Goal: Task Accomplishment & Management: Use online tool/utility

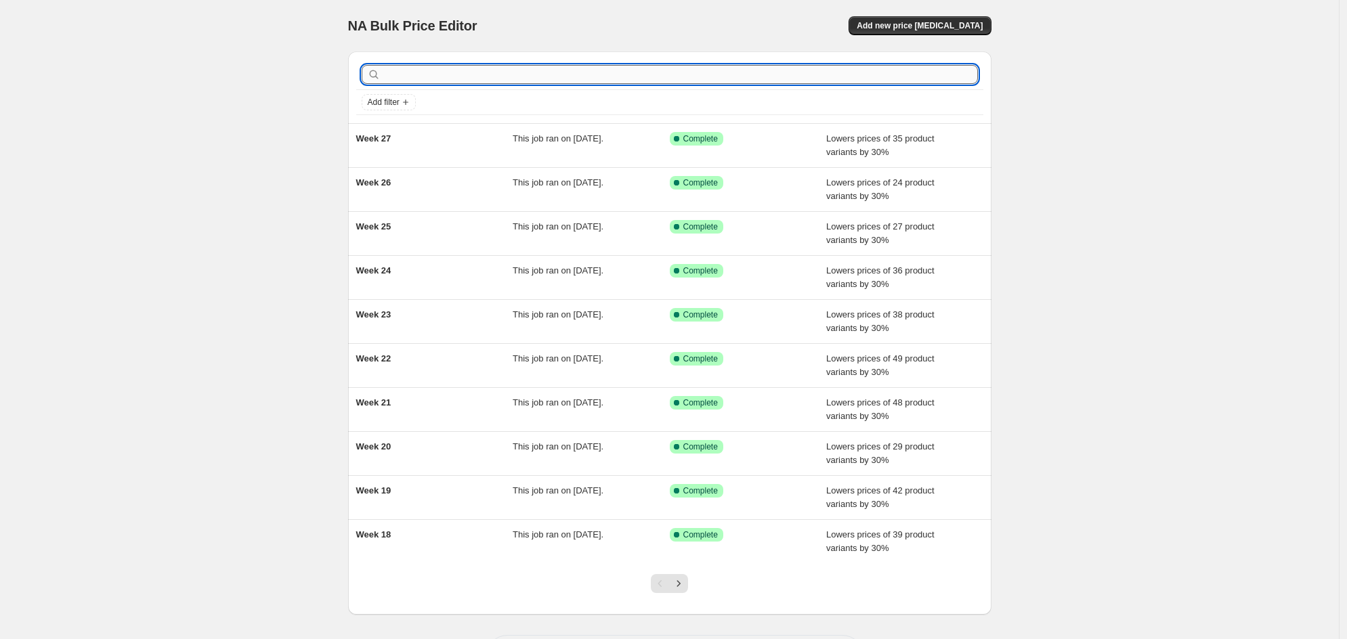
click at [473, 74] on input "text" at bounding box center [680, 74] width 594 height 19
type input "Week 28"
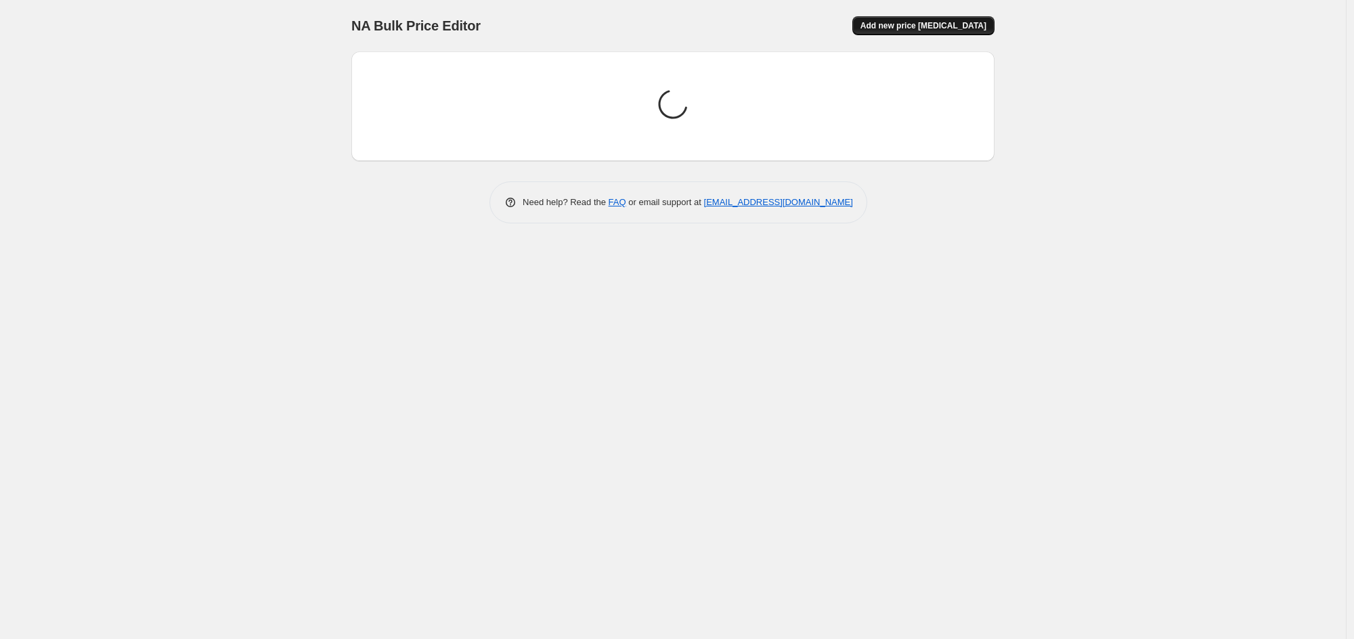
click at [909, 24] on span "Add new price [MEDICAL_DATA]" at bounding box center [923, 25] width 126 height 11
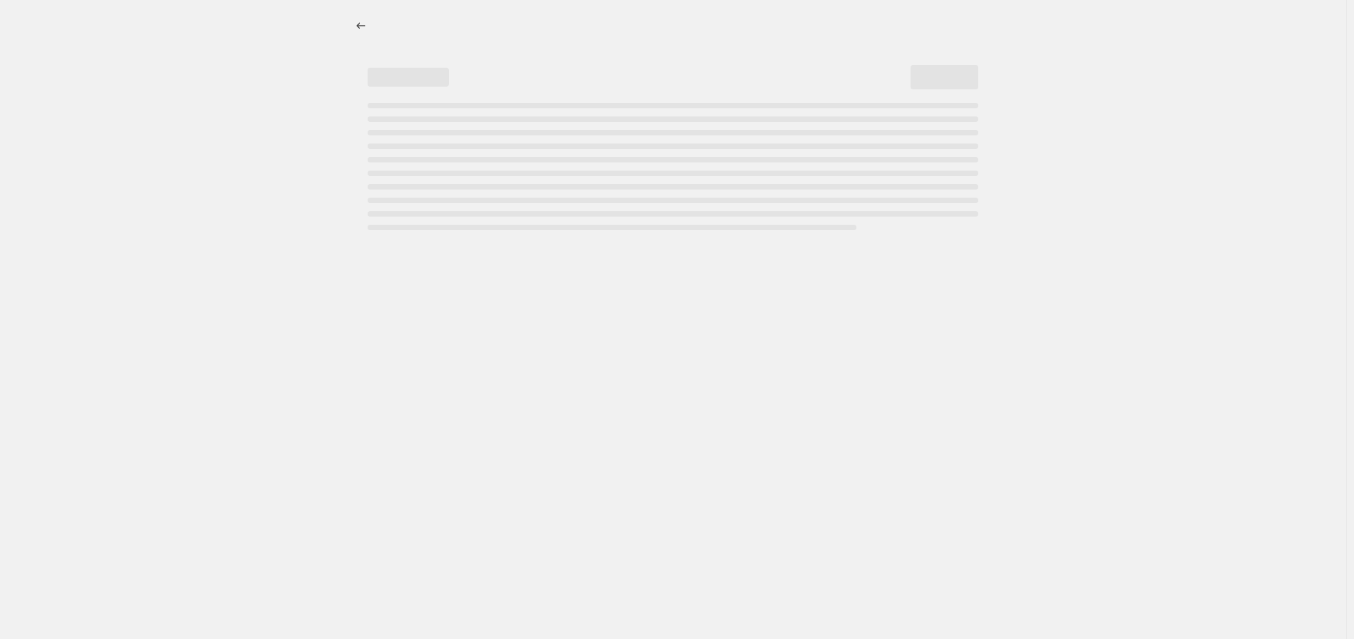
select select "percentage"
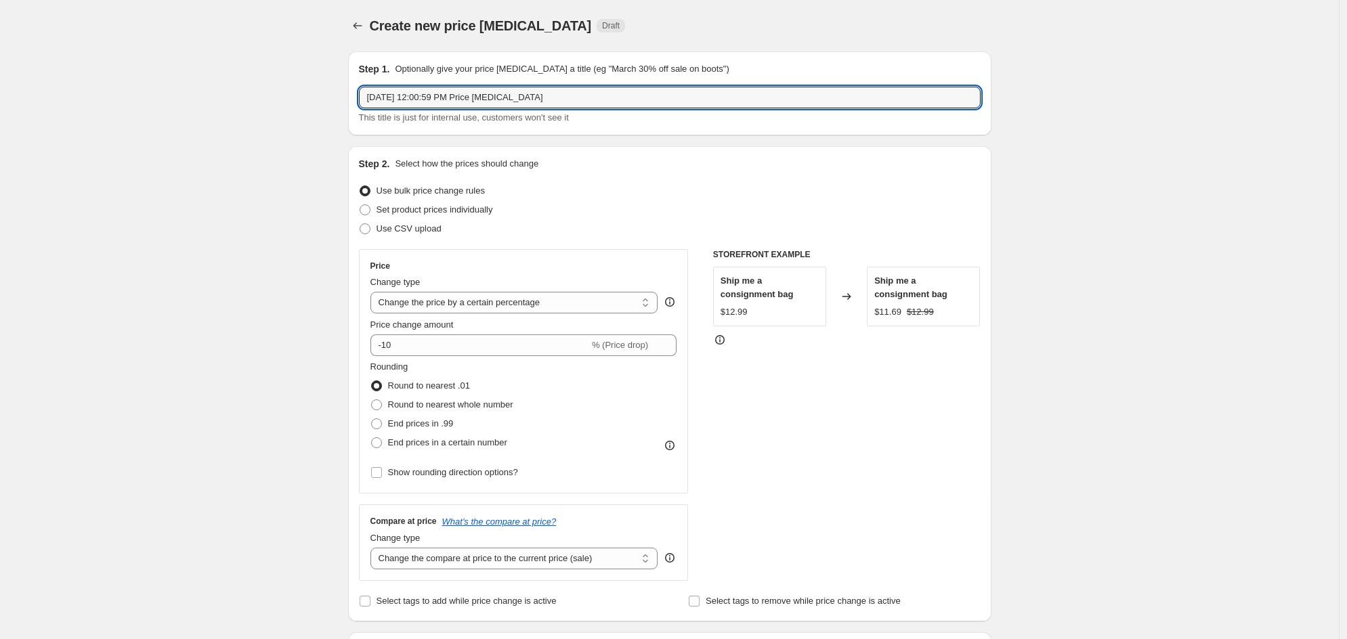
drag, startPoint x: 559, startPoint y: 100, endPoint x: 343, endPoint y: 100, distance: 216.6
click at [343, 100] on div "Step 1. Optionally give your price change job a title (eg "March 30% off sale o…" at bounding box center [664, 633] width 654 height 1184
type input "Week 28"
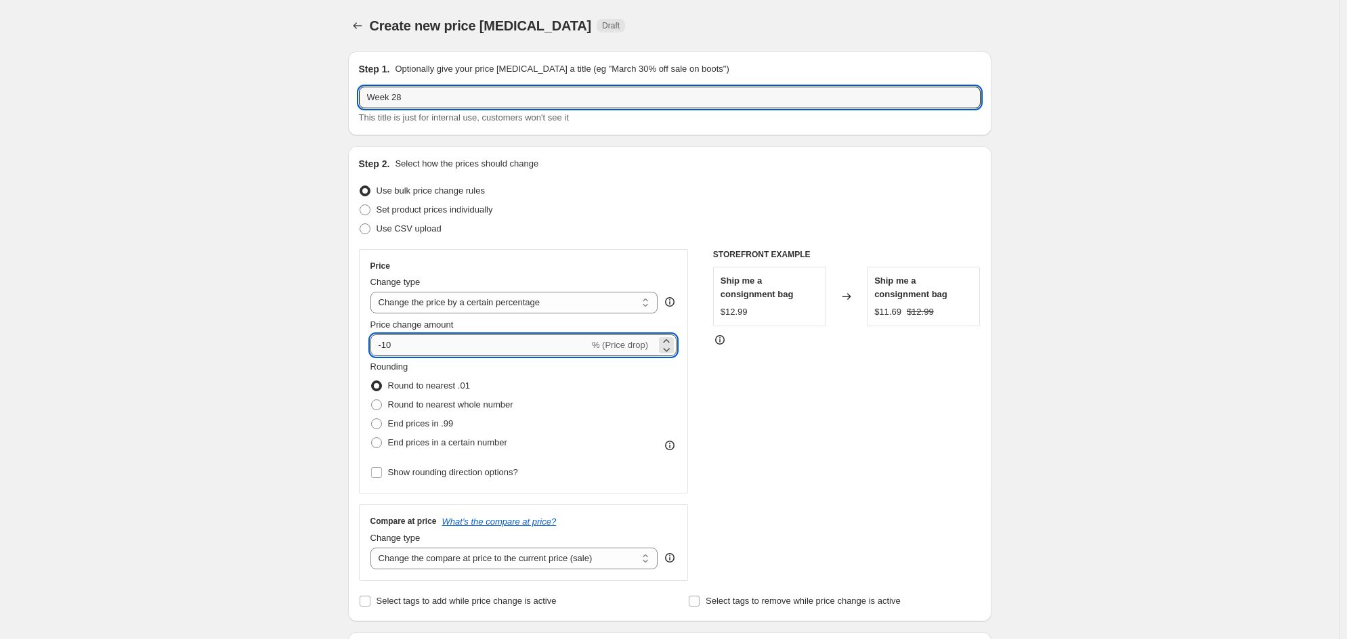
click at [524, 346] on input "-10" at bounding box center [479, 345] width 219 height 22
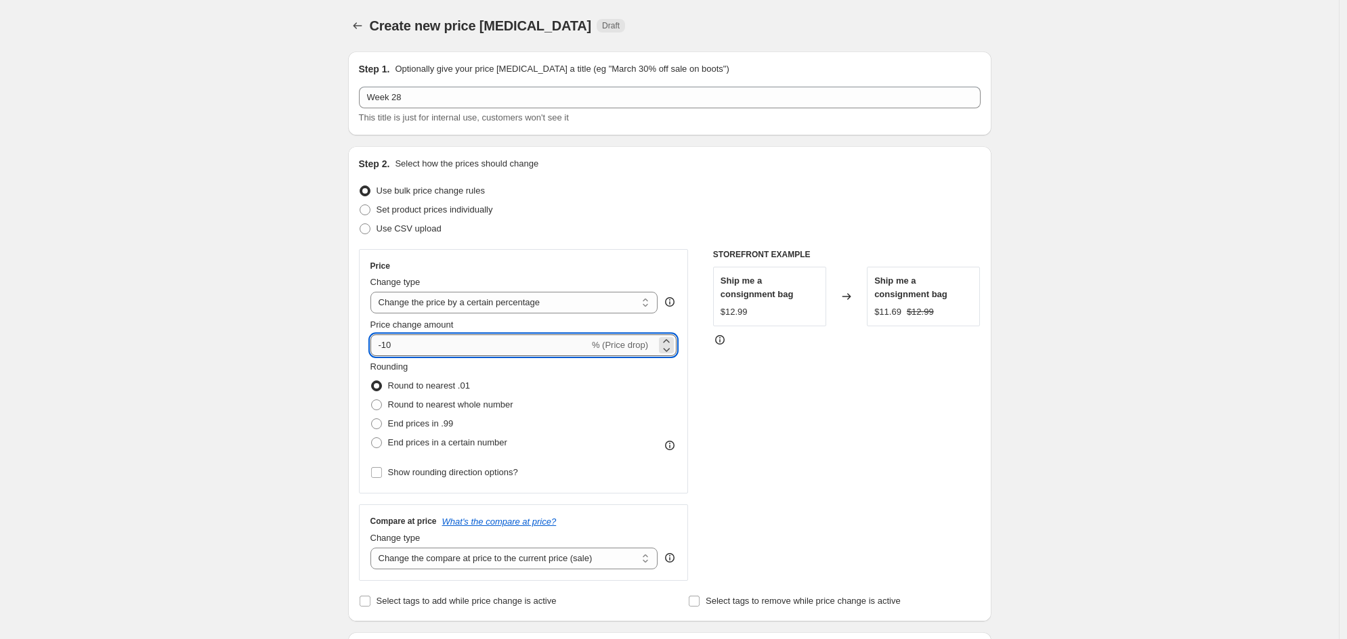
type input "-1"
type input "-30"
click at [351, 311] on div "Step 2. Select how the prices should change Use bulk price change rules Set pro…" at bounding box center [669, 383] width 643 height 475
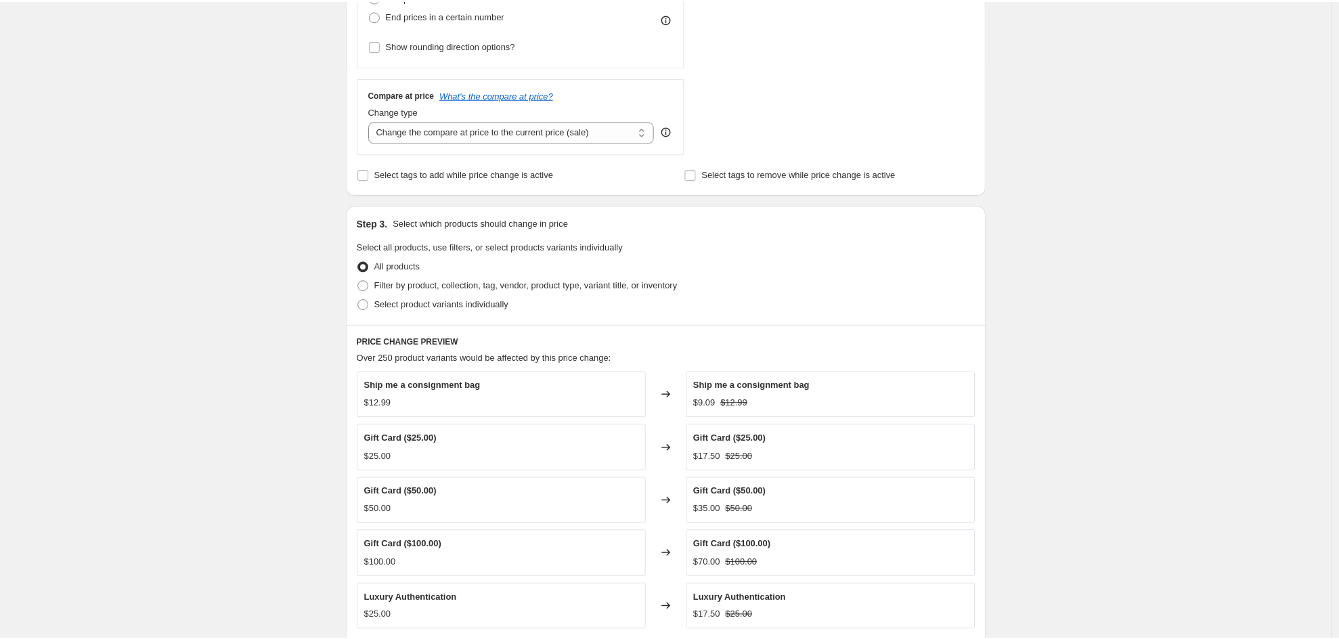
scroll to position [427, 0]
click at [366, 288] on span at bounding box center [364, 285] width 11 height 11
click at [360, 280] on input "Filter by product, collection, tag, vendor, product type, variant title, or inv…" at bounding box center [359, 280] width 1 height 1
radio input "true"
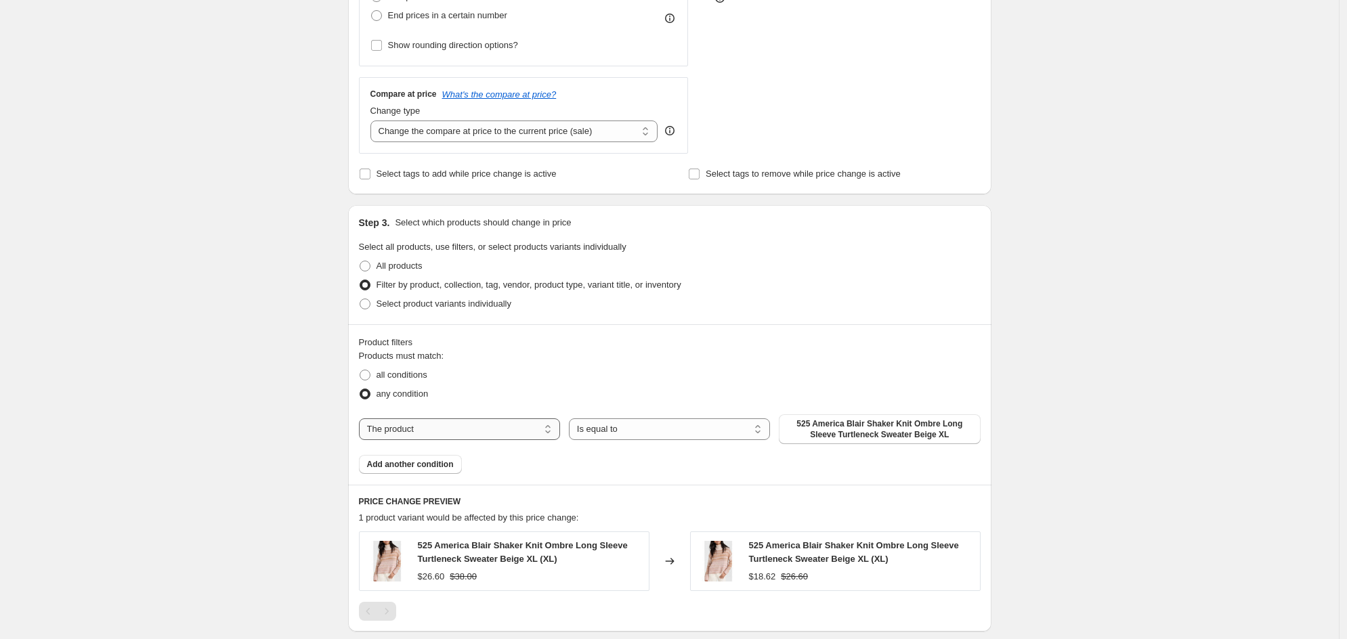
click at [531, 425] on select "The product The product's collection The product's tag The product's vendor The…" at bounding box center [459, 429] width 201 height 22
select select "collection"
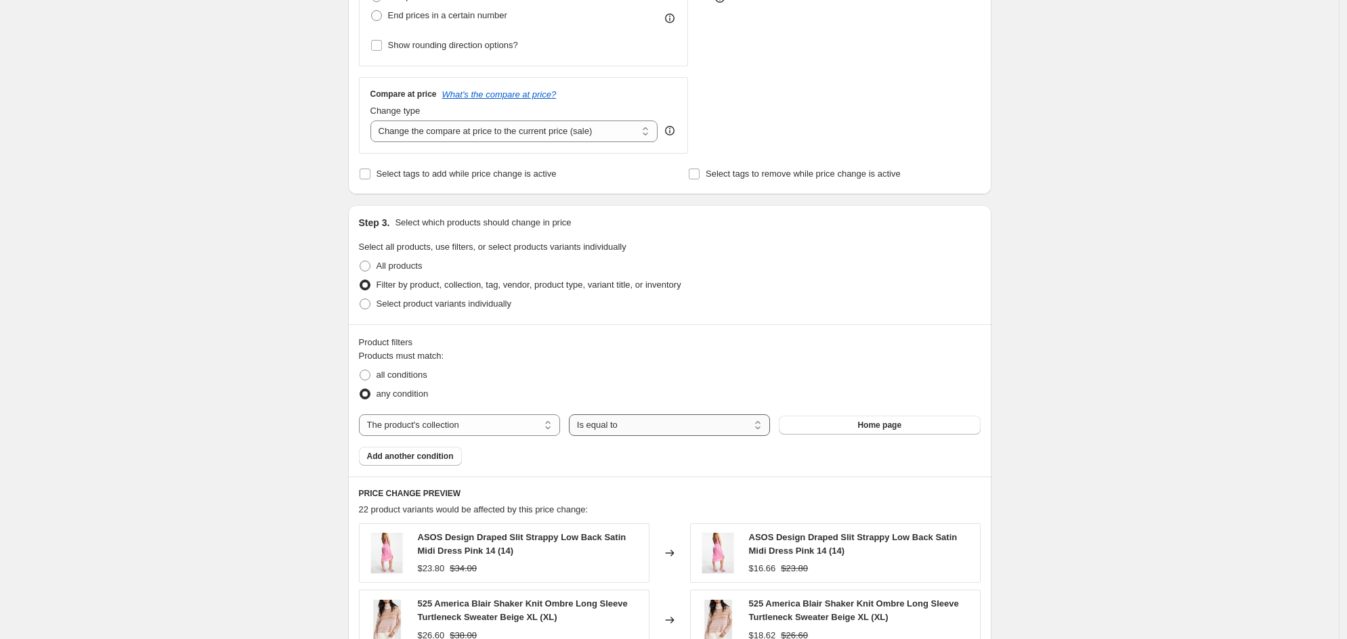
click at [620, 427] on select "Is equal to Is not equal to" at bounding box center [669, 425] width 201 height 22
click at [867, 423] on span "Home page" at bounding box center [879, 425] width 44 height 11
click at [881, 423] on span "Home page" at bounding box center [879, 425] width 44 height 11
click at [227, 225] on div "Create new price [MEDICAL_DATA]. This page is ready Create new price [MEDICAL_D…" at bounding box center [669, 336] width 1338 height 1527
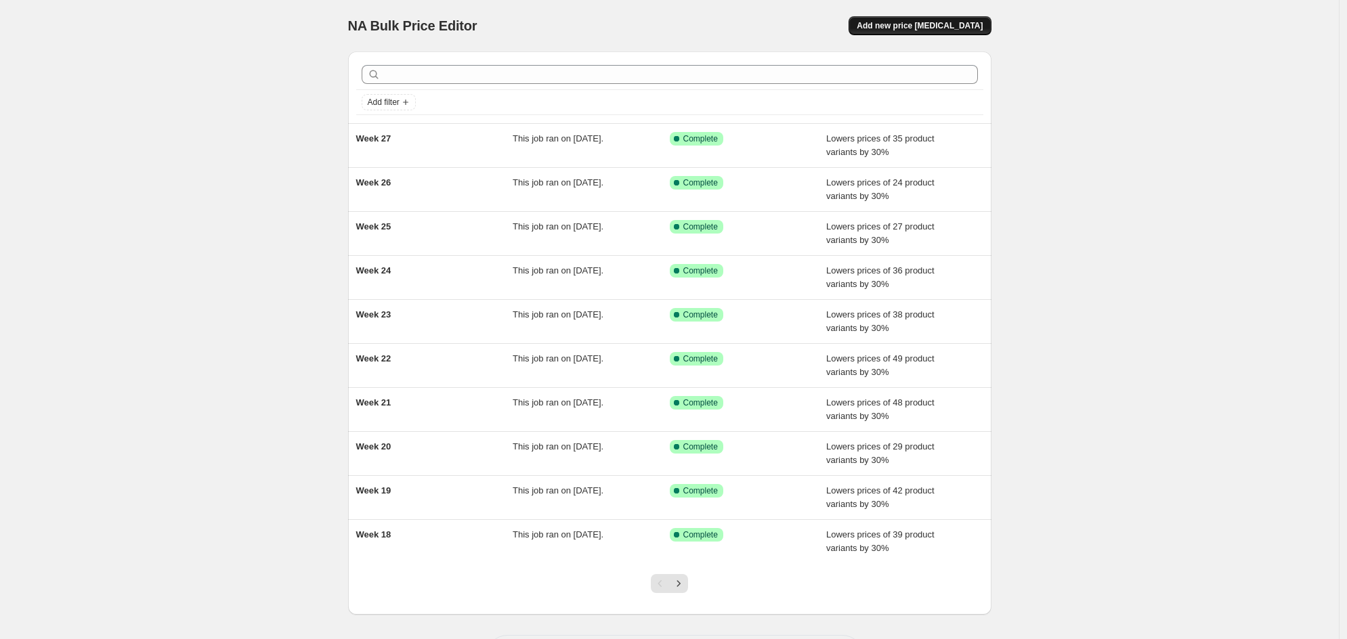
click at [923, 25] on span "Add new price [MEDICAL_DATA]" at bounding box center [919, 25] width 126 height 11
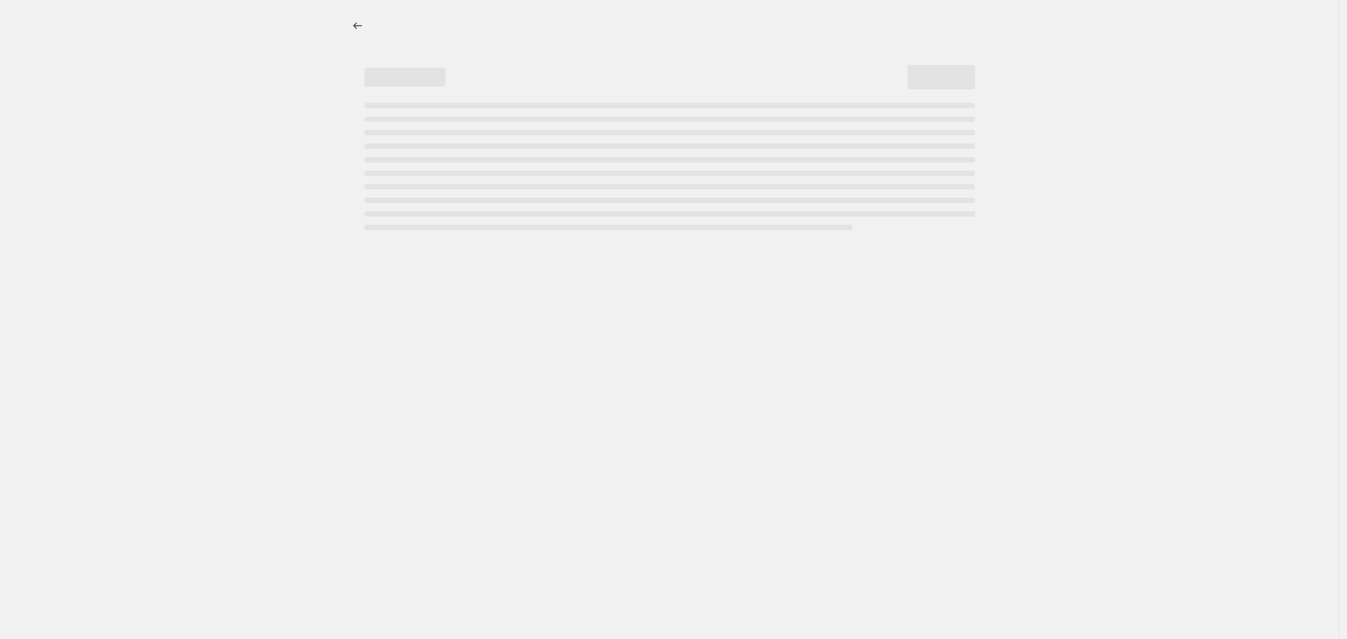
select select "percentage"
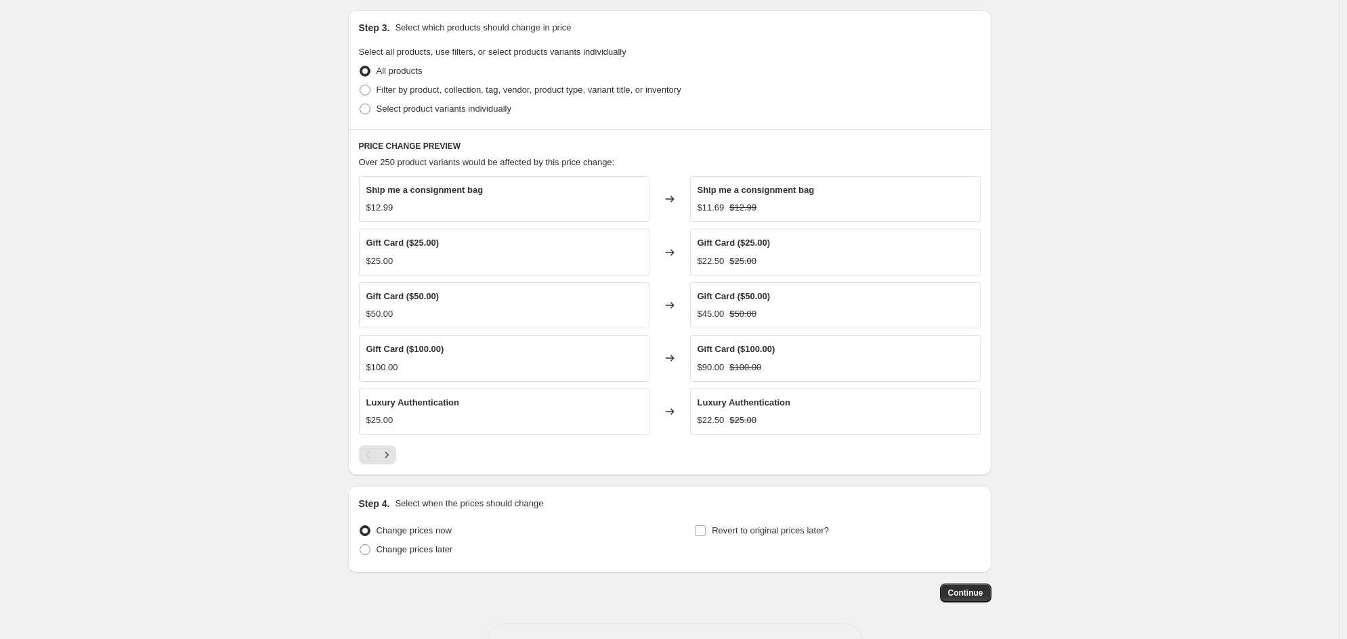
scroll to position [668, 0]
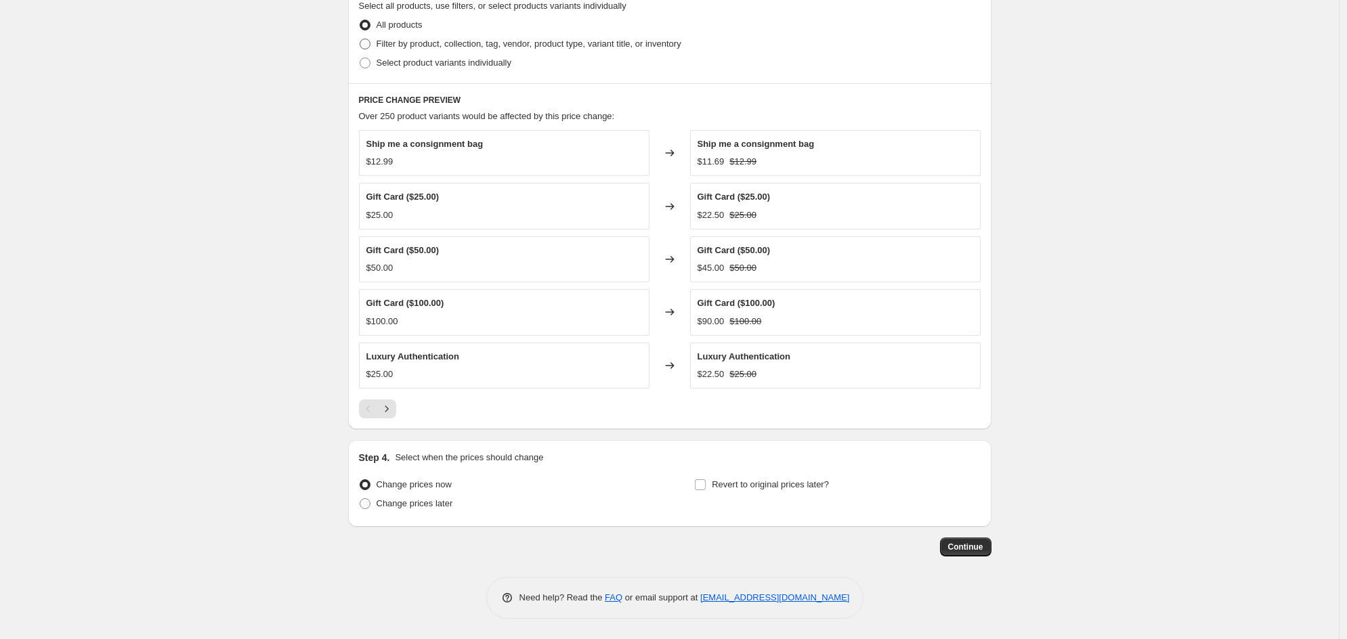
click at [394, 45] on span "Filter by product, collection, tag, vendor, product type, variant title, or inv…" at bounding box center [528, 44] width 305 height 10
click at [360, 39] on input "Filter by product, collection, tag, vendor, product type, variant title, or inv…" at bounding box center [359, 39] width 1 height 1
radio input "true"
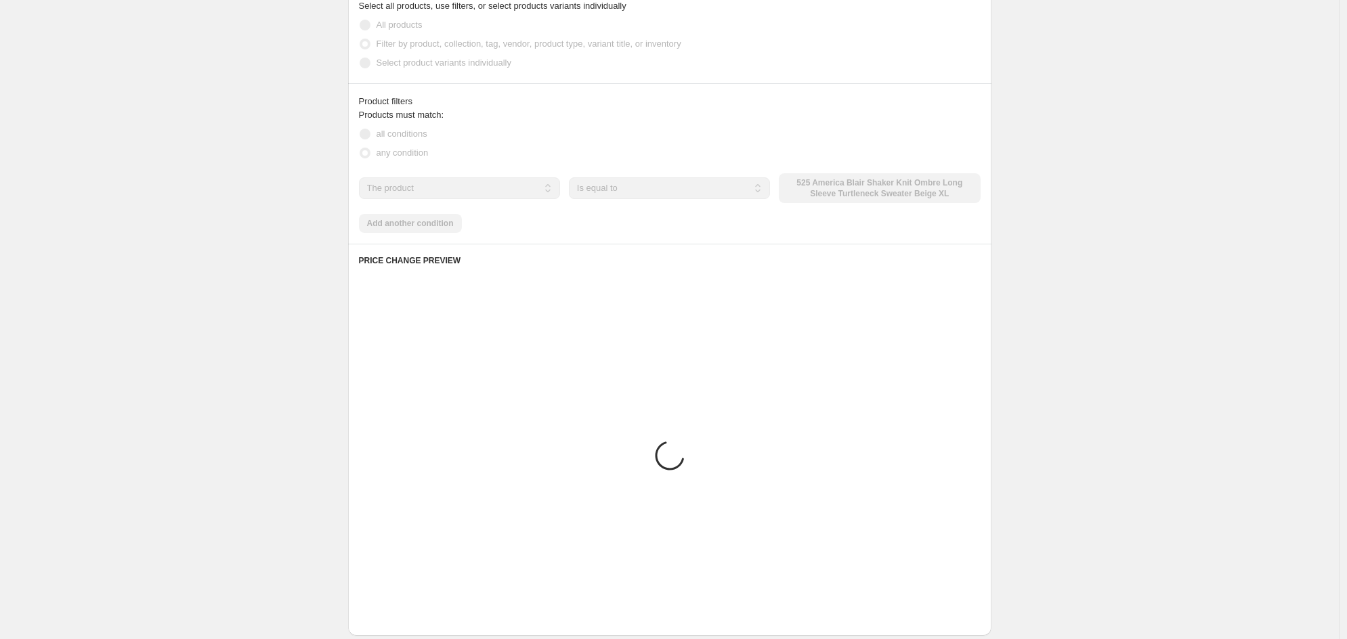
scroll to position [630, 0]
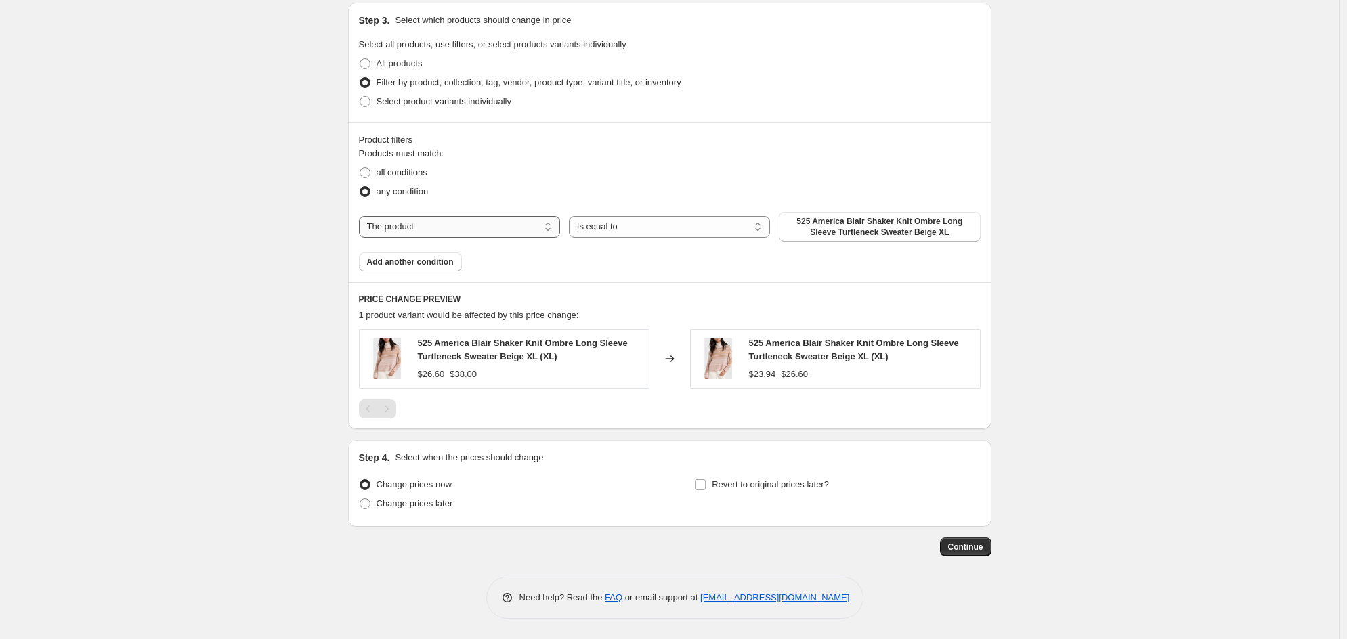
click at [511, 225] on select "The product The product's collection The product's tag The product's vendor The…" at bounding box center [459, 227] width 201 height 22
select select "collection"
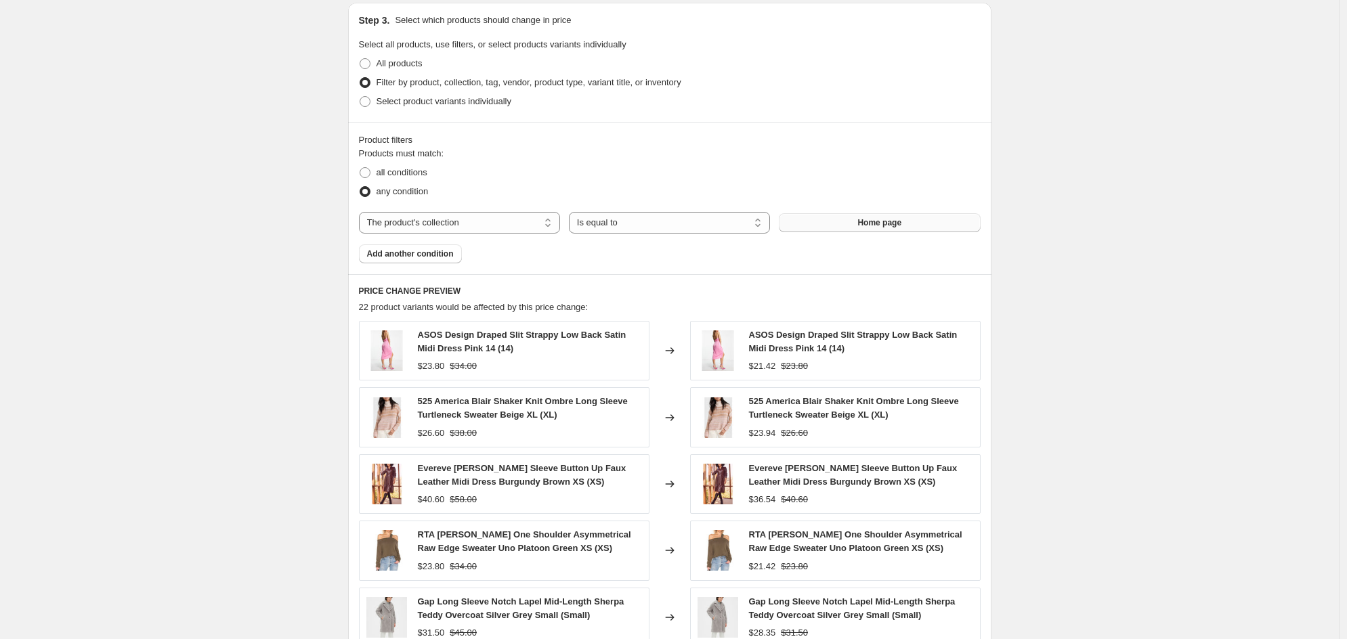
click at [860, 224] on span "Home page" at bounding box center [879, 222] width 44 height 11
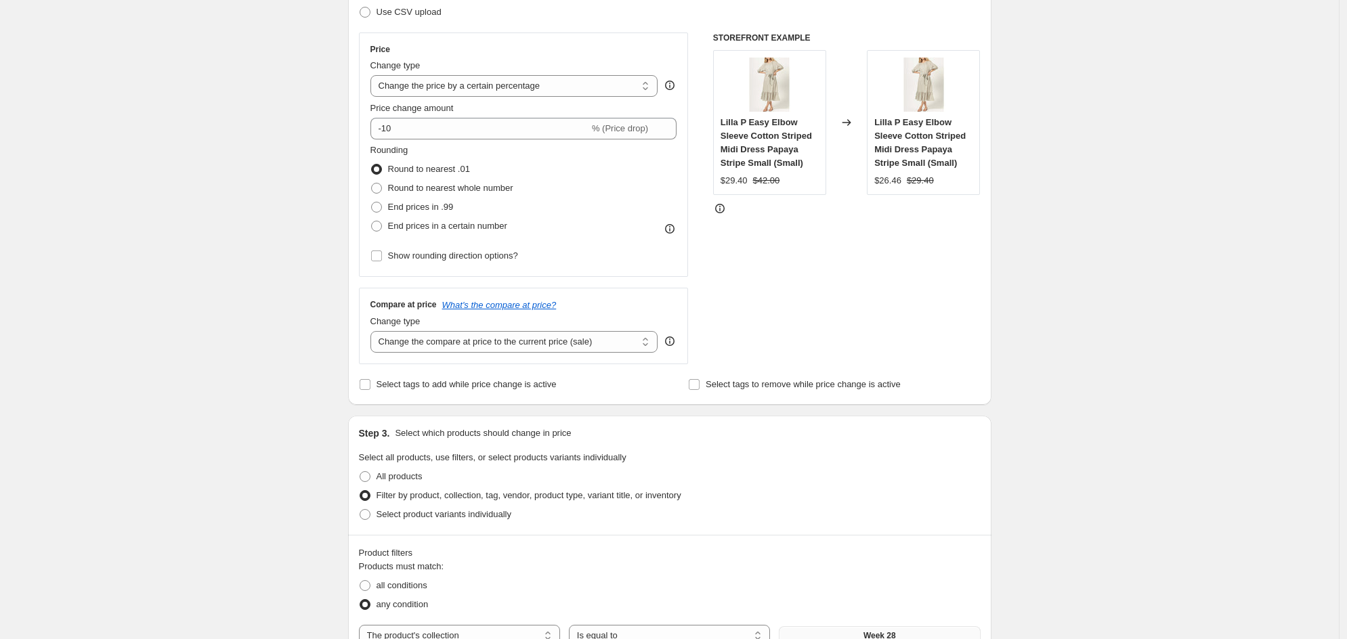
scroll to position [0, 0]
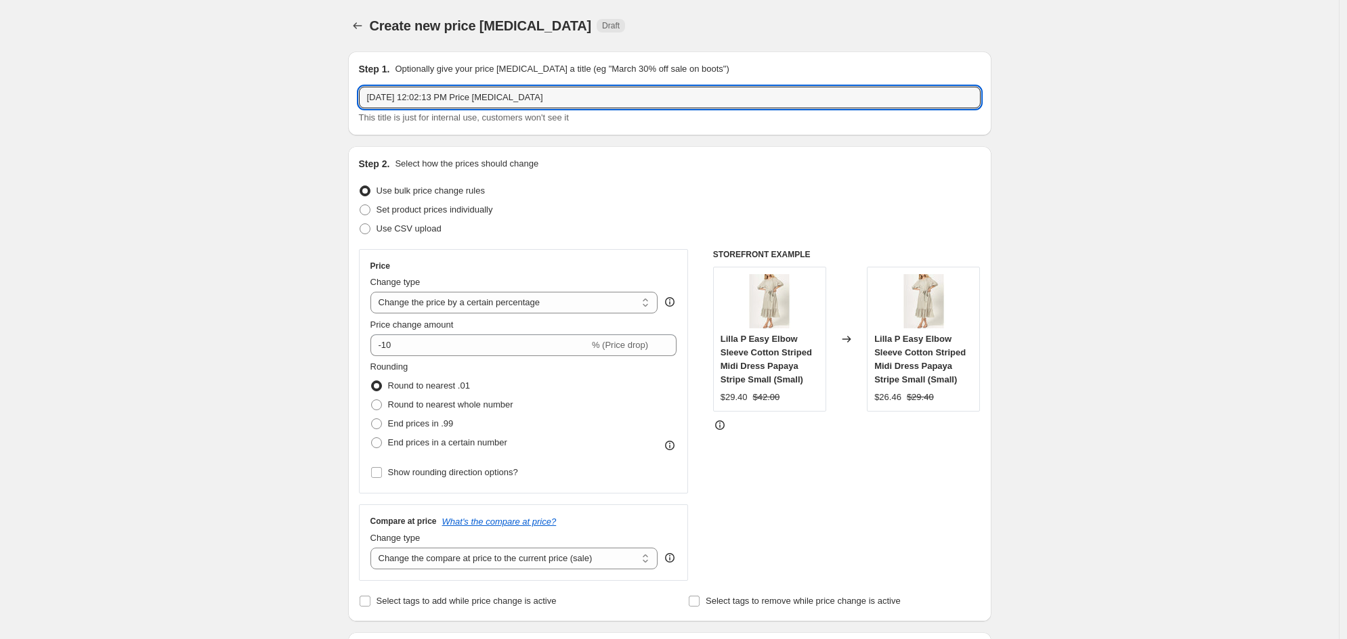
drag, startPoint x: 546, startPoint y: 95, endPoint x: 313, endPoint y: 97, distance: 232.9
type input "Week 28"
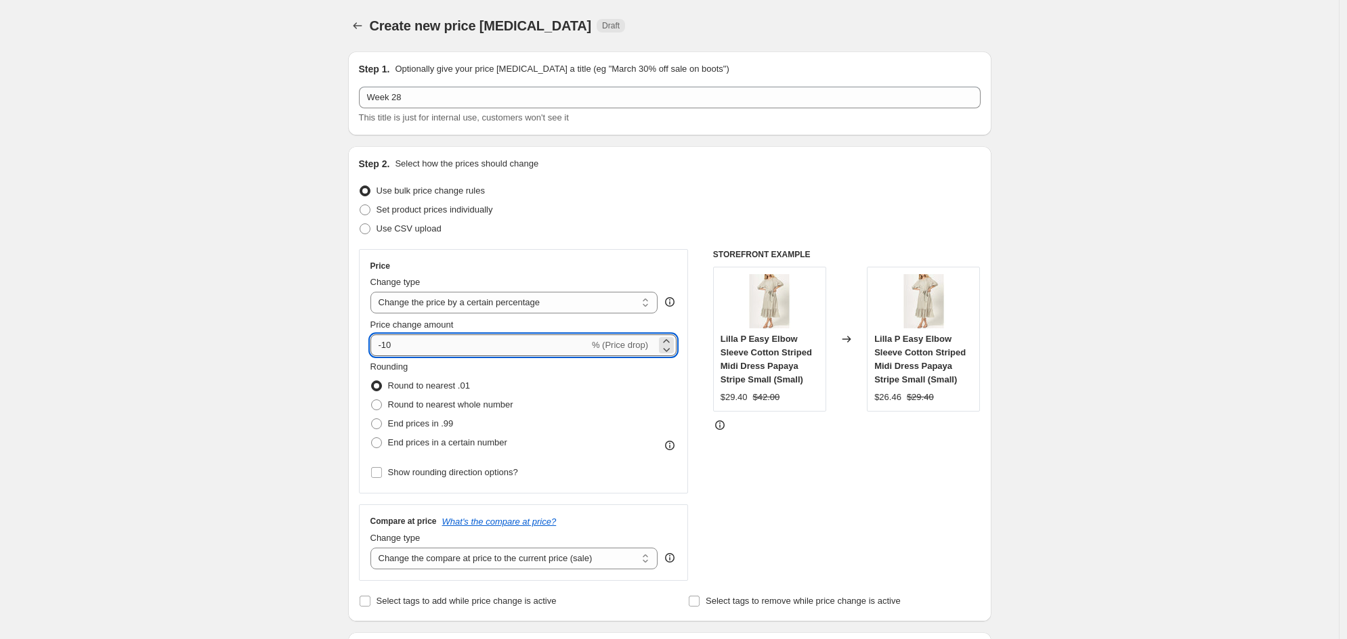
click at [447, 343] on input "-10" at bounding box center [479, 345] width 219 height 22
type input "-1"
type input "-30"
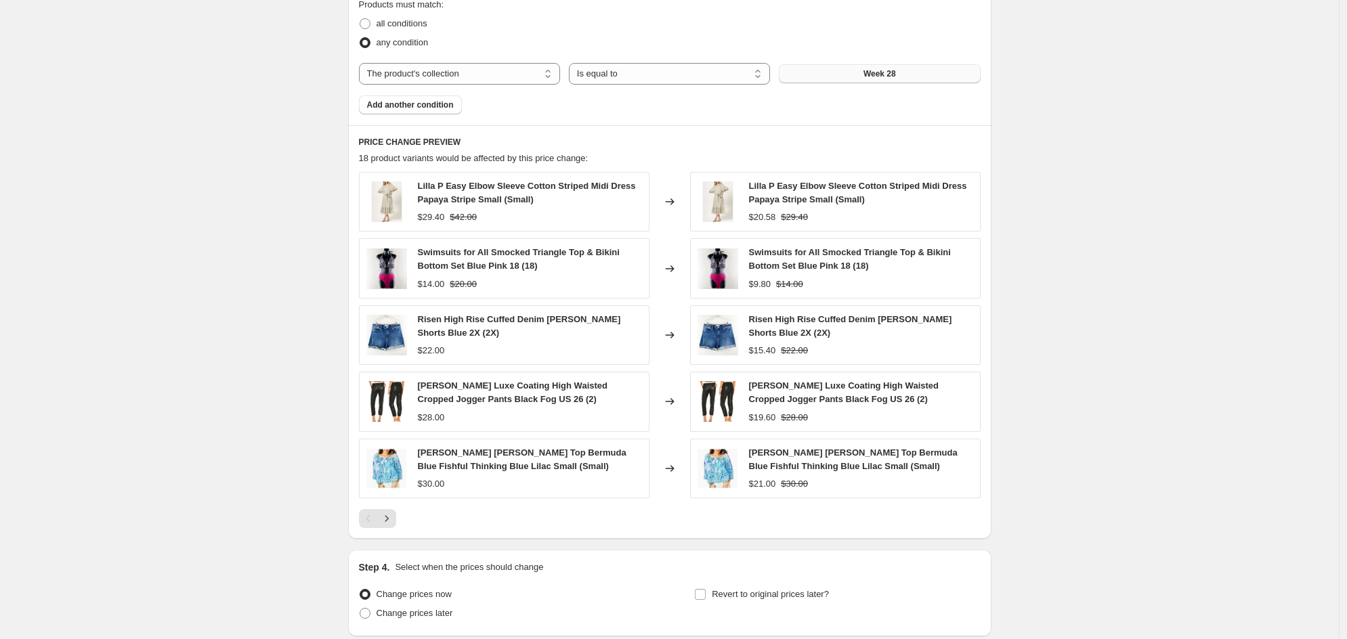
scroll to position [888, 0]
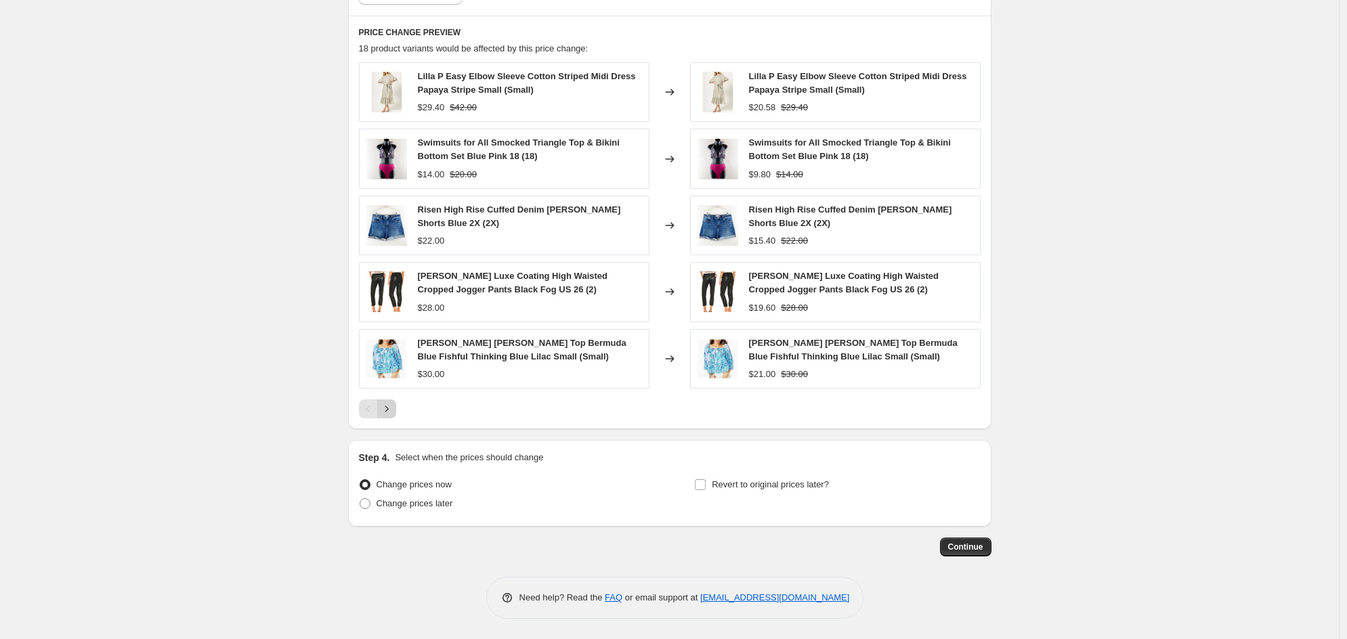
click at [393, 408] on icon "Next" at bounding box center [387, 409] width 14 height 14
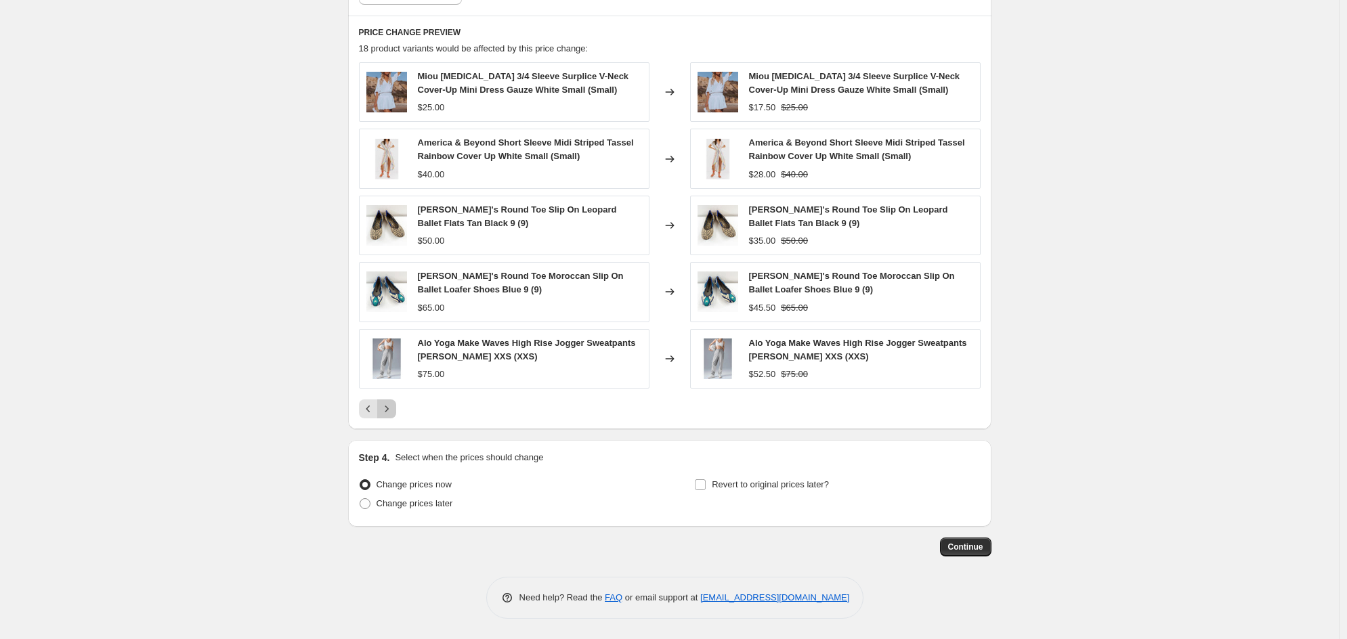
click at [393, 408] on icon "Next" at bounding box center [387, 409] width 14 height 14
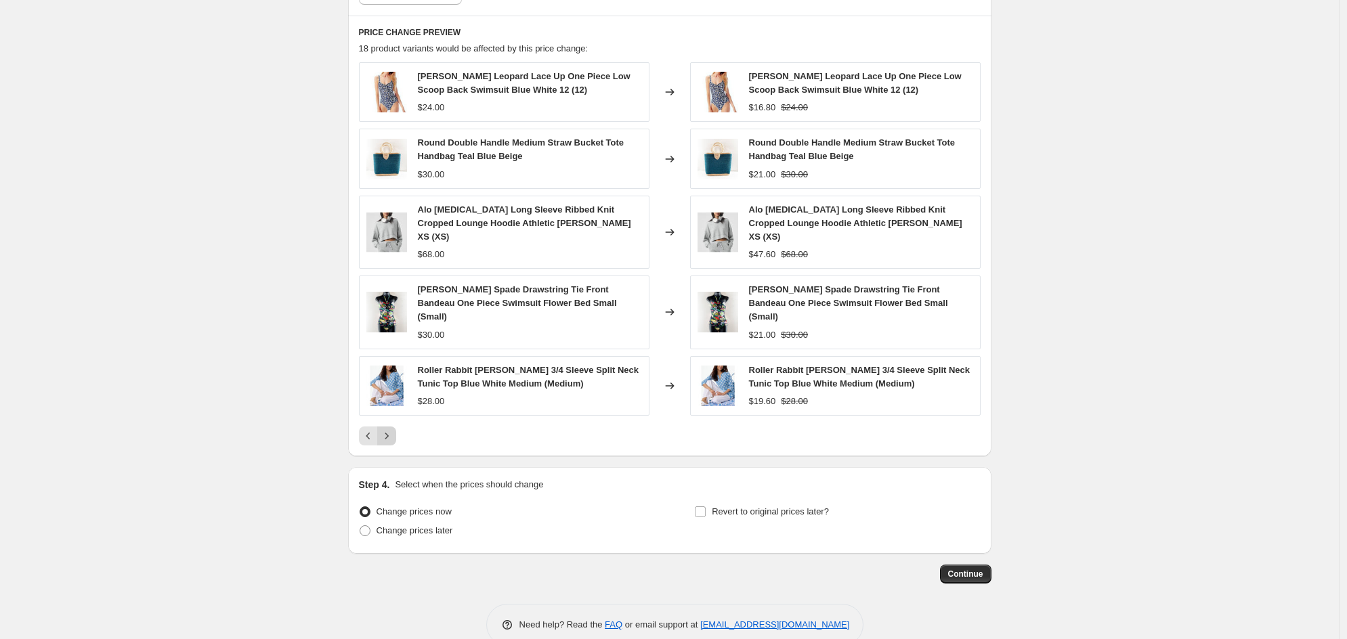
click at [393, 429] on icon "Next" at bounding box center [387, 436] width 14 height 14
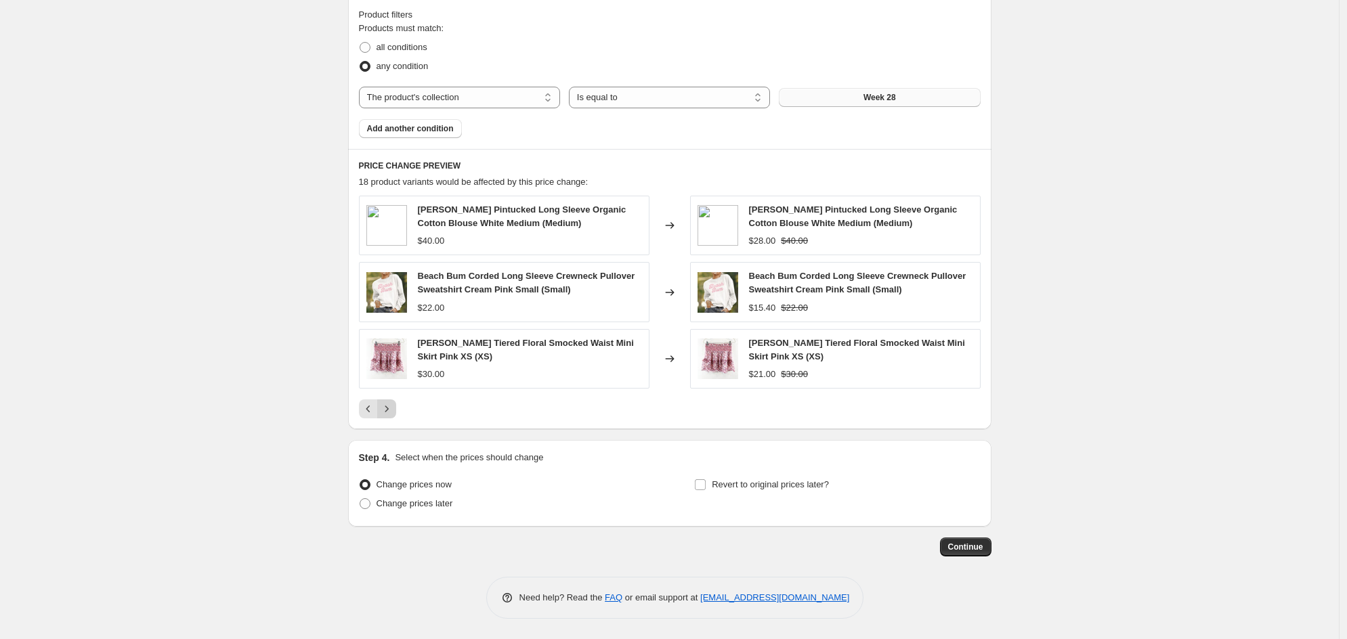
scroll to position [755, 0]
click at [988, 552] on button "Continue" at bounding box center [965, 547] width 51 height 19
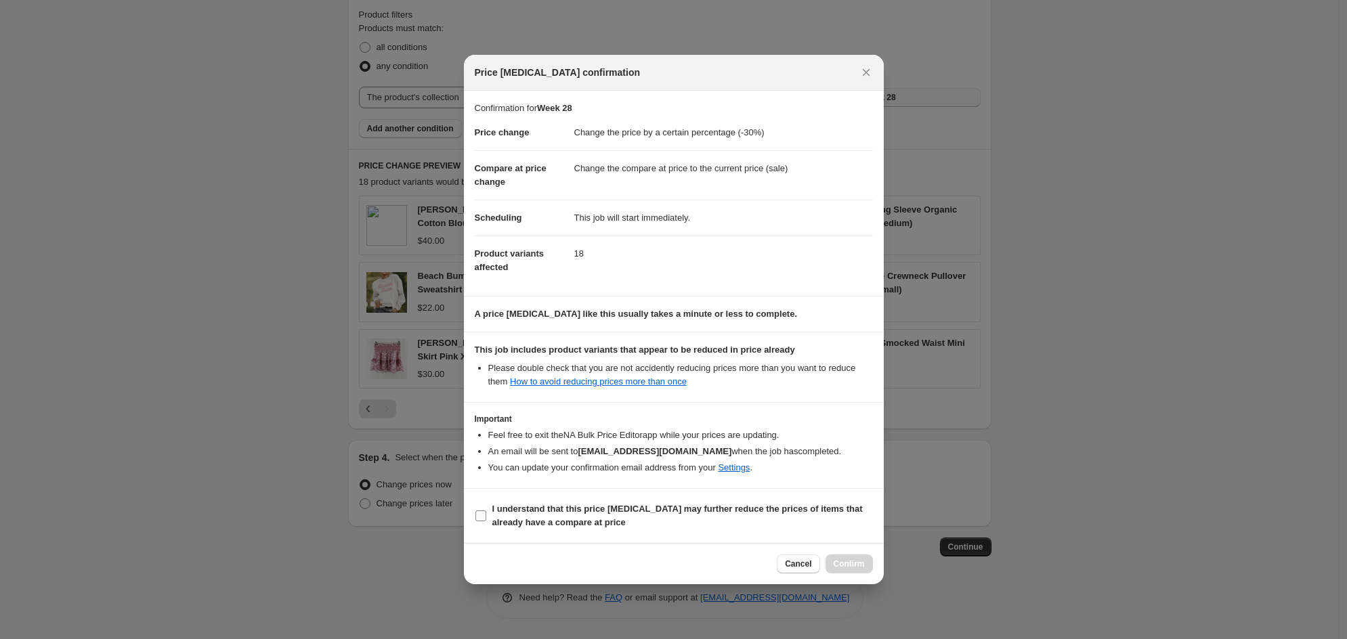
click at [484, 520] on input "I understand that this price [MEDICAL_DATA] may further reduce the prices of it…" at bounding box center [480, 515] width 11 height 11
checkbox input "true"
click at [855, 569] on span "Confirm" at bounding box center [848, 564] width 31 height 11
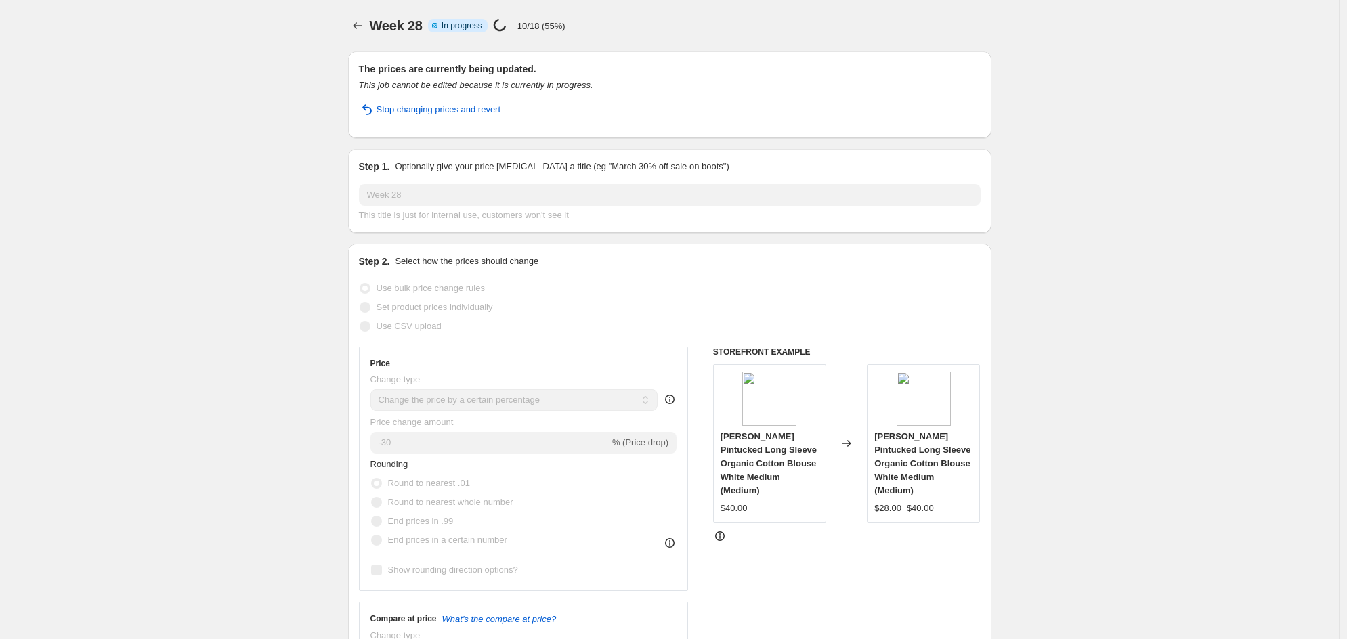
select select "percentage"
select select "collection"
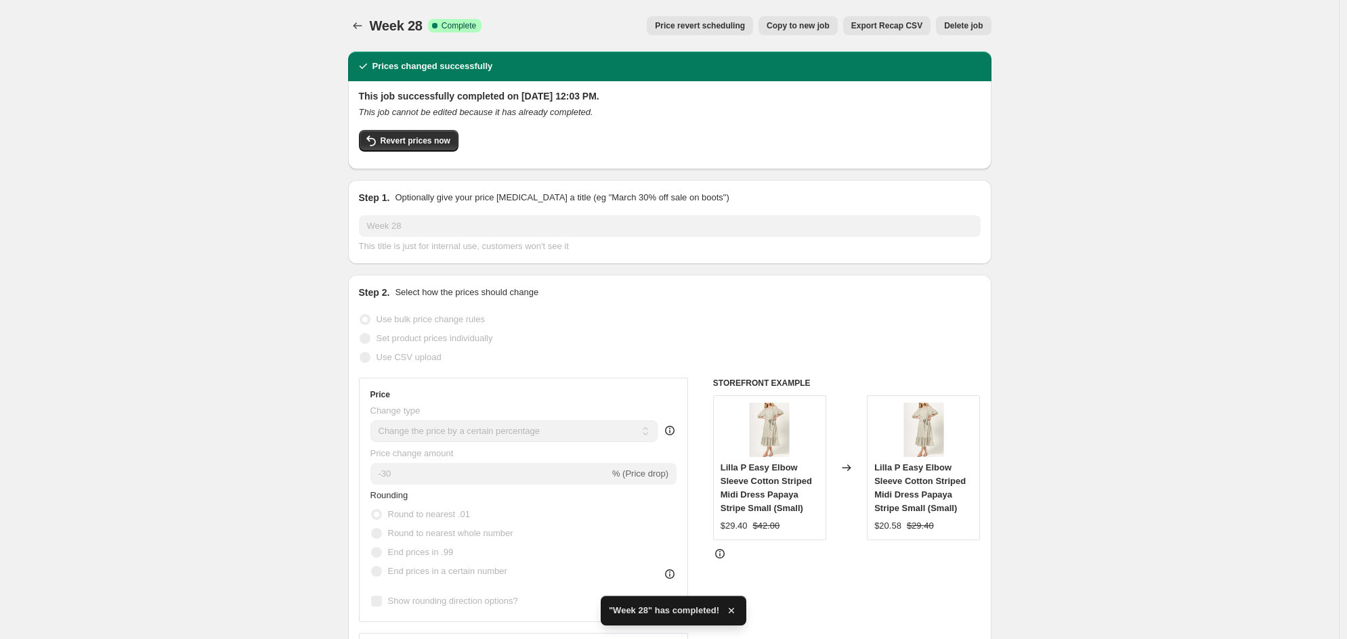
click at [871, 23] on span "Export Recap CSV" at bounding box center [886, 25] width 71 height 11
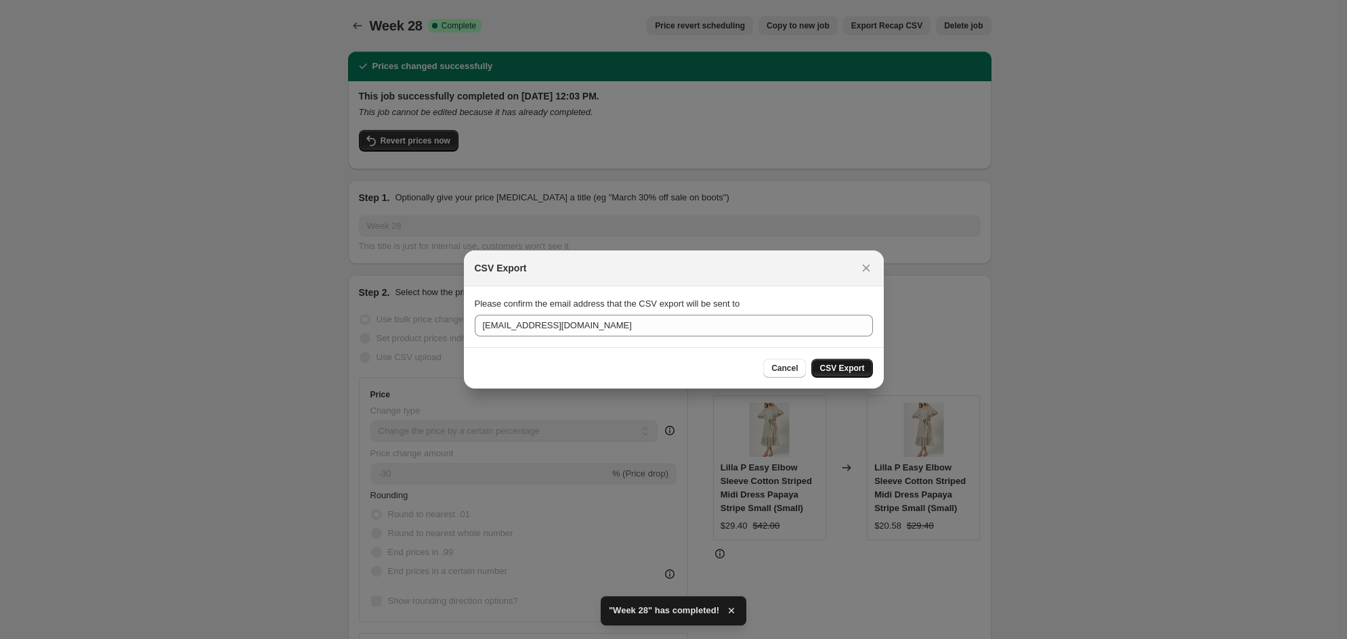
click at [833, 368] on span "CSV Export" at bounding box center [841, 368] width 45 height 11
